Goal: Information Seeking & Learning: Learn about a topic

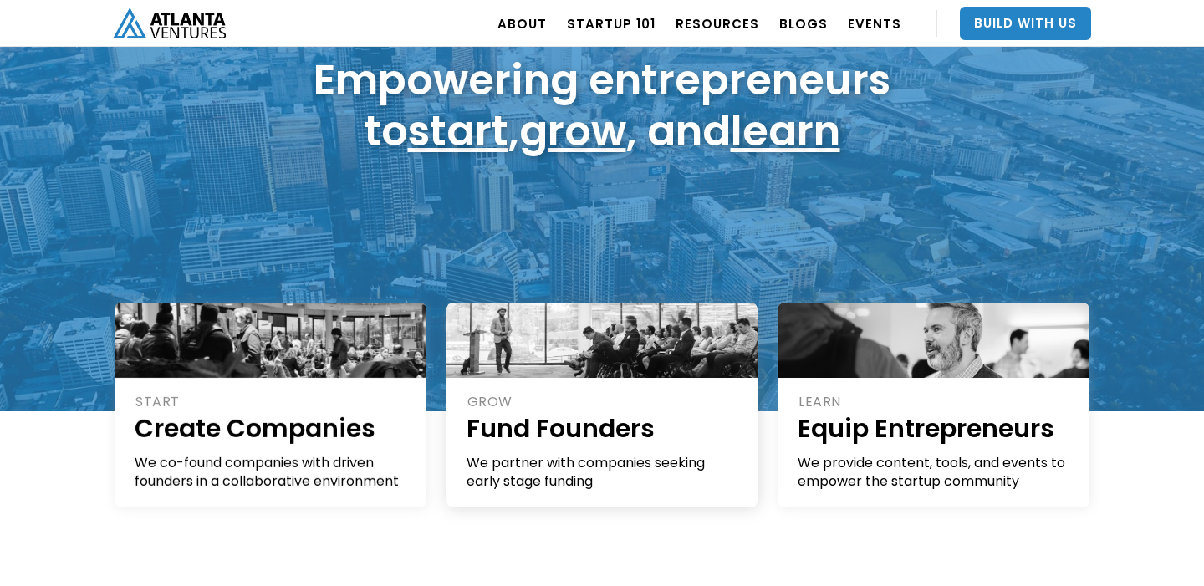
scroll to position [227, 0]
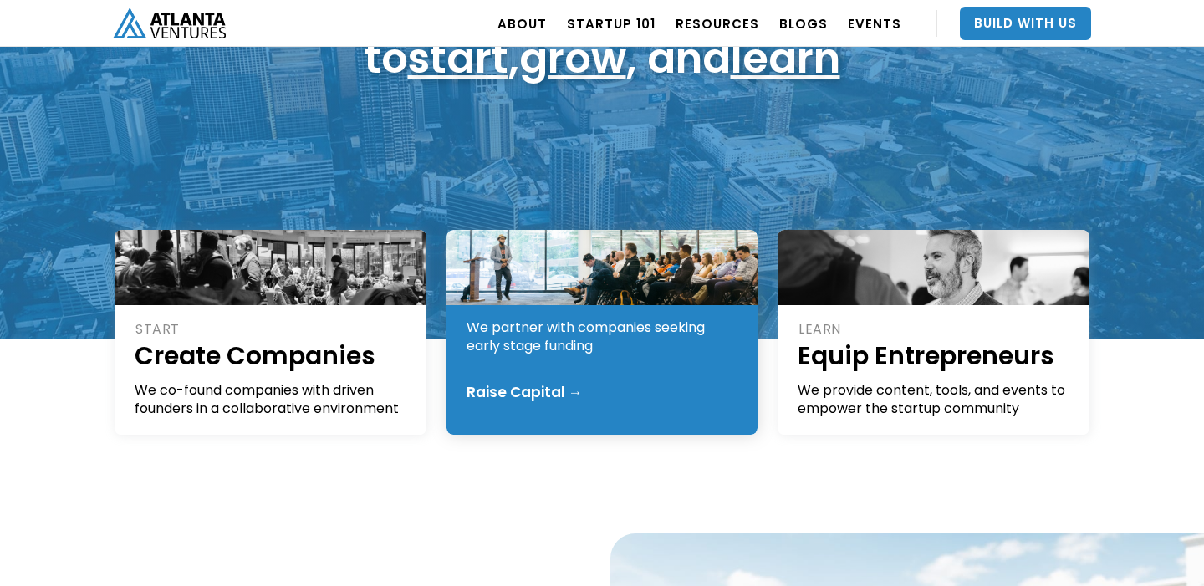
click at [483, 336] on div "We partner with companies seeking early stage funding" at bounding box center [603, 337] width 273 height 37
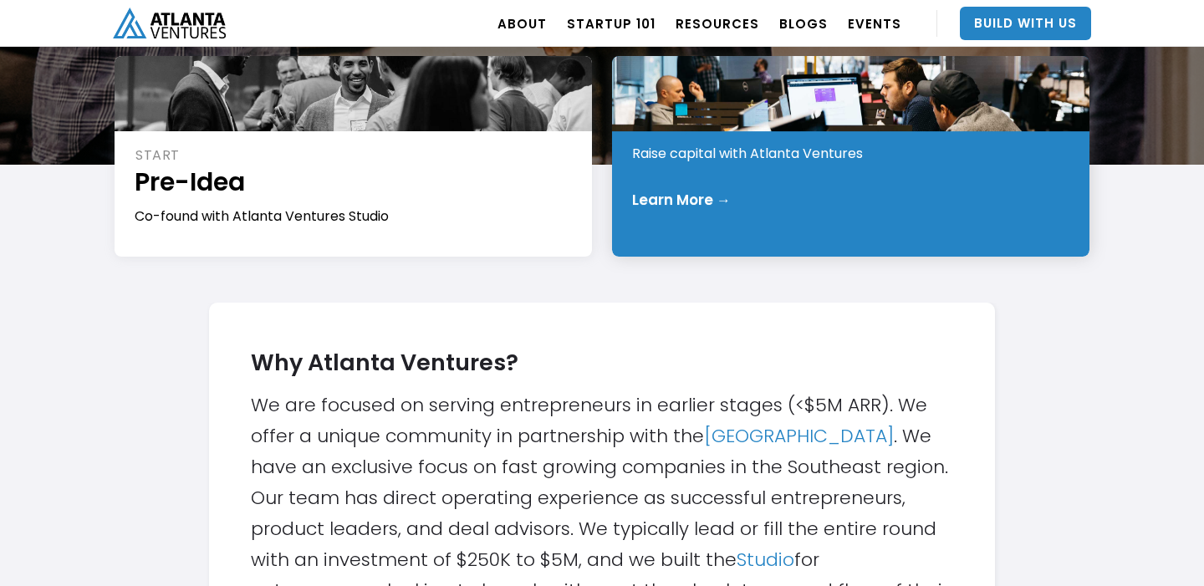
scroll to position [238, 0]
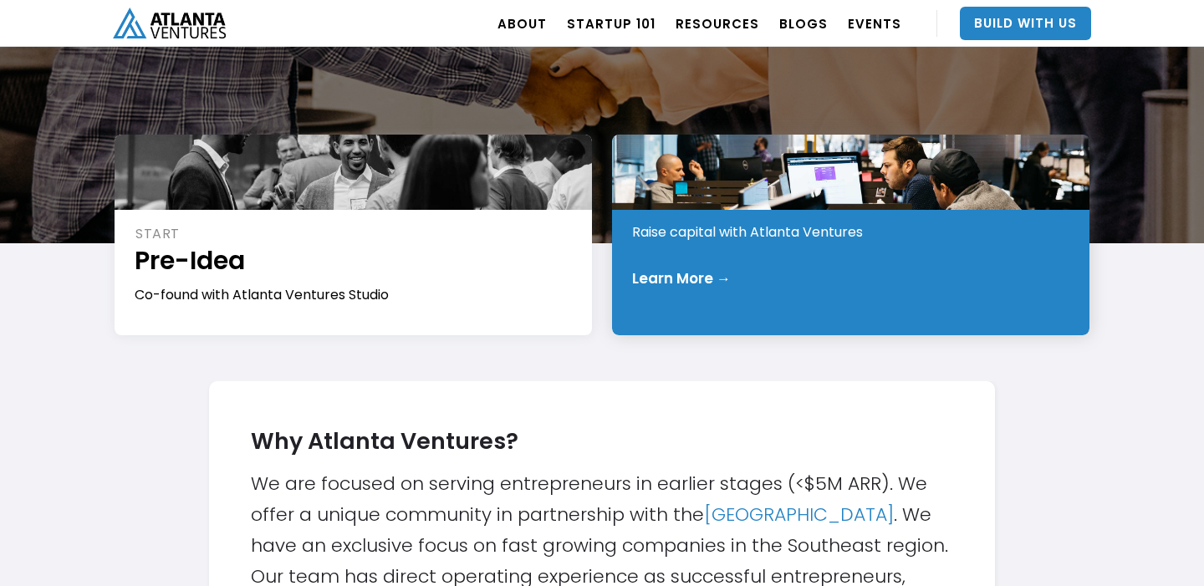
click at [683, 160] on div at bounding box center [851, 172] width 478 height 75
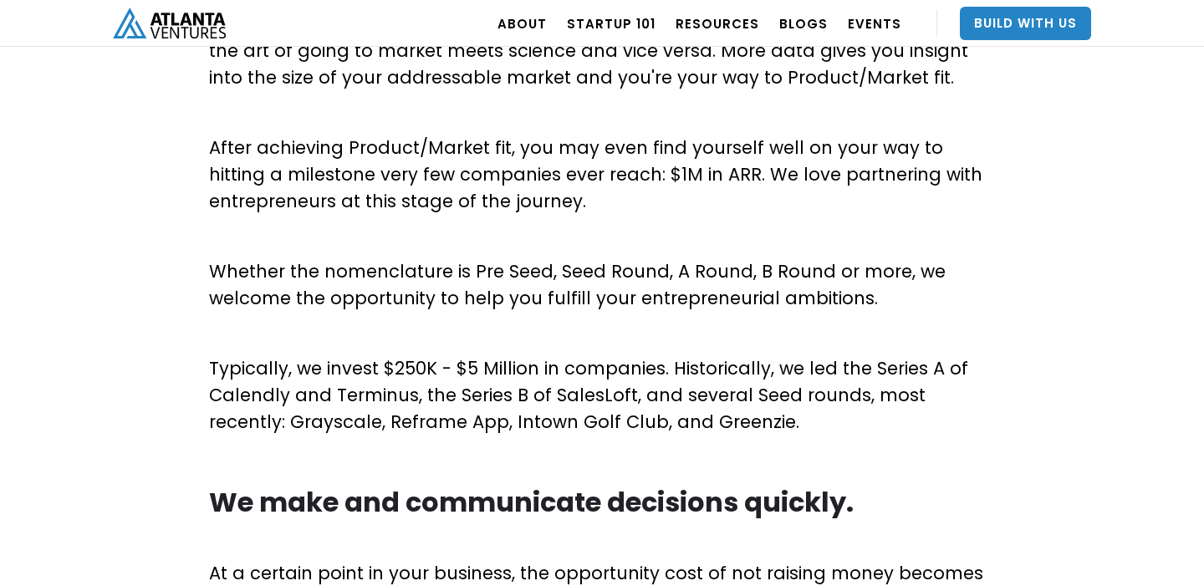
scroll to position [803, 0]
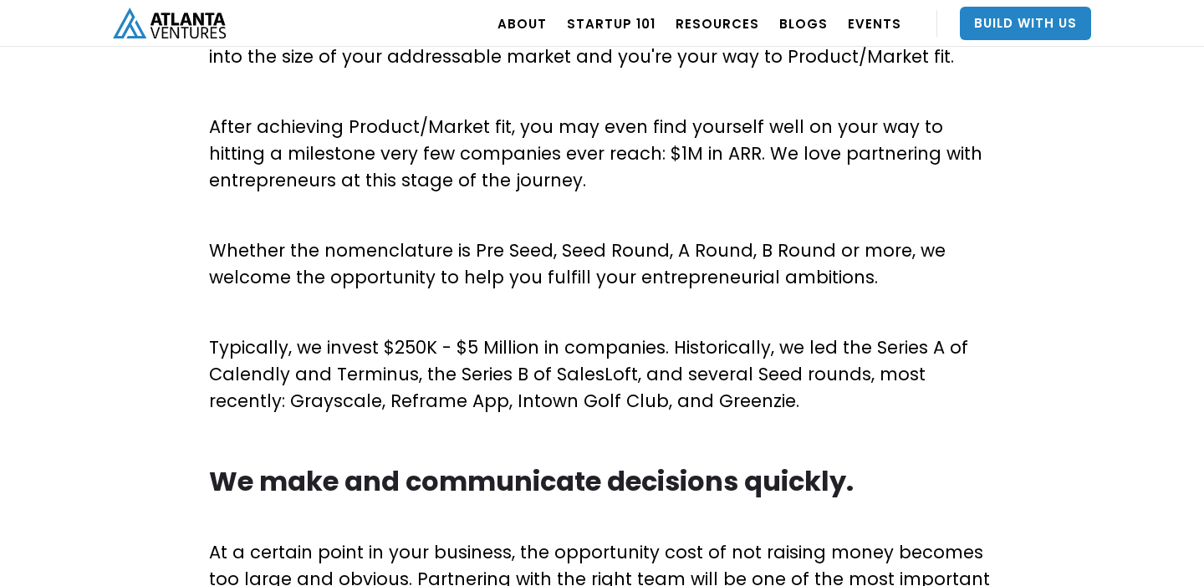
click at [498, 248] on p "Whether the nomenclature is Pre Seed, Seed Round, A Round, B Round or more, we …" at bounding box center [602, 264] width 786 height 54
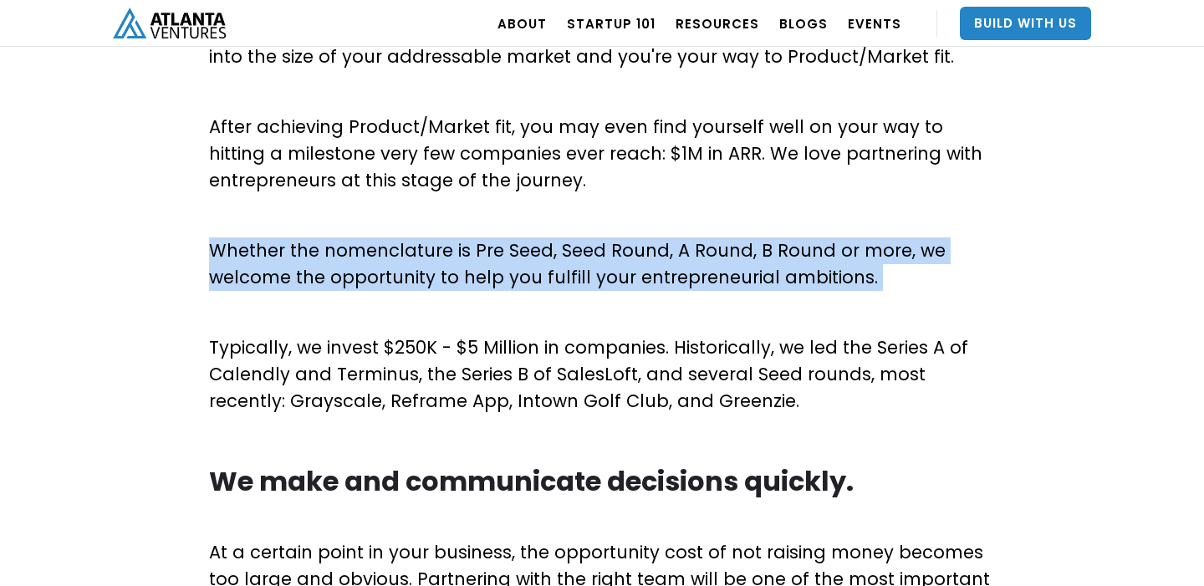
click at [498, 248] on p "Whether the nomenclature is Pre Seed, Seed Round, A Round, B Round or more, we …" at bounding box center [602, 264] width 786 height 54
click at [472, 246] on p "Whether the nomenclature is Pre Seed, Seed Round, A Round, B Round or more, we …" at bounding box center [602, 264] width 786 height 54
